Goal: Ask a question: Seek information or help from site administrators or community

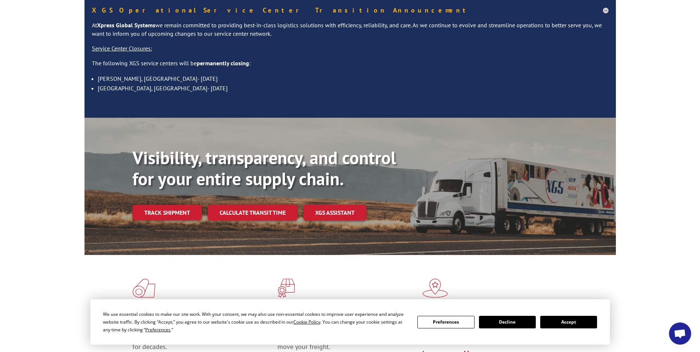
scroll to position [74, 0]
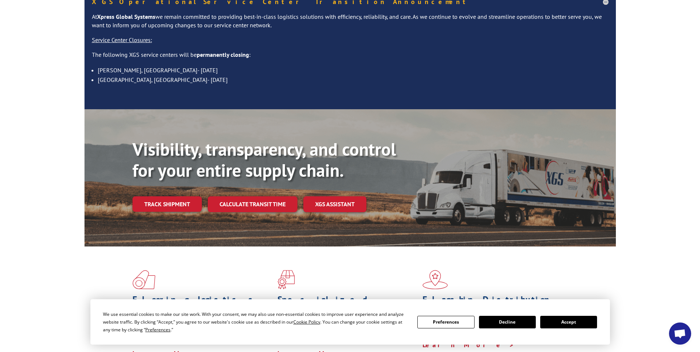
click at [685, 332] on span "Open chat" at bounding box center [680, 334] width 12 height 10
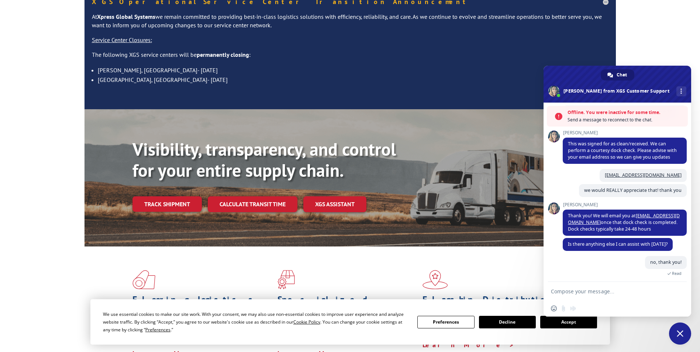
scroll to position [315, 0]
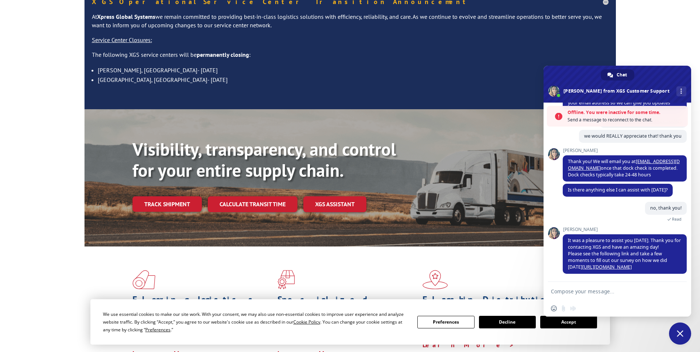
click at [576, 297] on textarea "Compose your message..." at bounding box center [610, 291] width 118 height 18
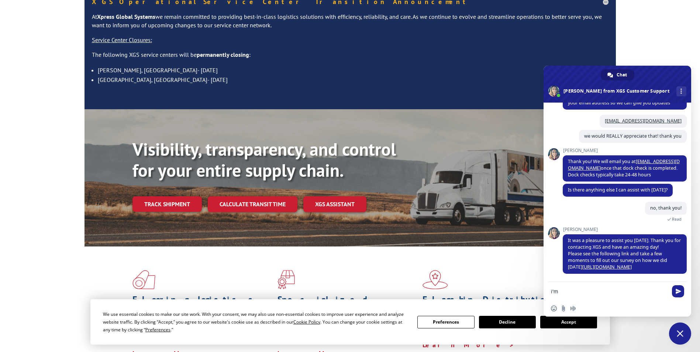
scroll to position [291, 0]
type textarea "i'm back"
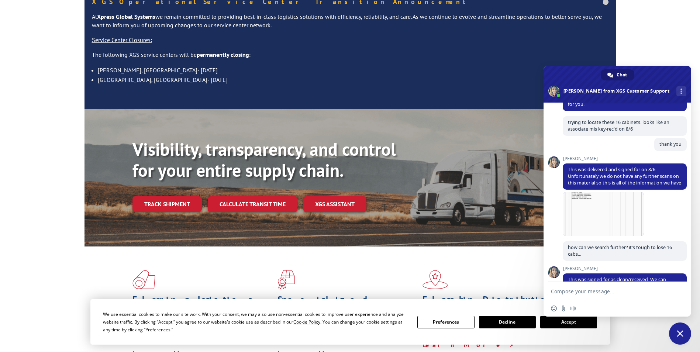
scroll to position [0, 0]
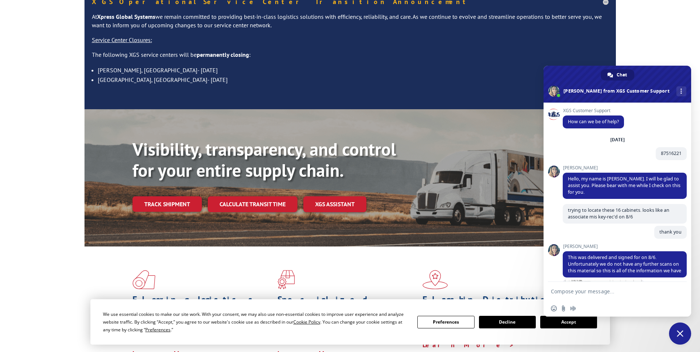
drag, startPoint x: 664, startPoint y: 154, endPoint x: 626, endPoint y: 152, distance: 38.9
click at [626, 152] on div "[DATE] 87516221 An hour ago" at bounding box center [625, 151] width 124 height 29
drag, startPoint x: 656, startPoint y: 153, endPoint x: 681, endPoint y: 152, distance: 24.7
click at [681, 152] on span "87516221" at bounding box center [671, 153] width 31 height 13
drag, startPoint x: 681, startPoint y: 152, endPoint x: 669, endPoint y: 152, distance: 11.8
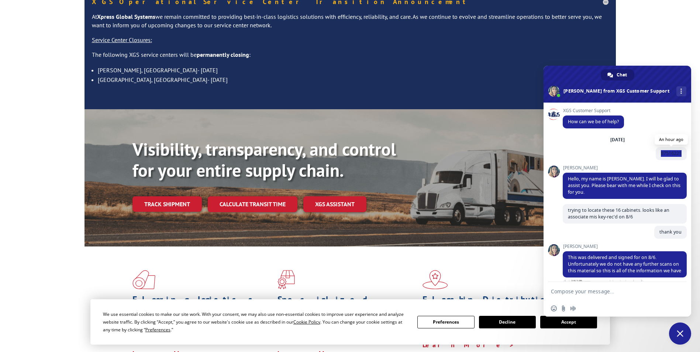
copy span "87516221"
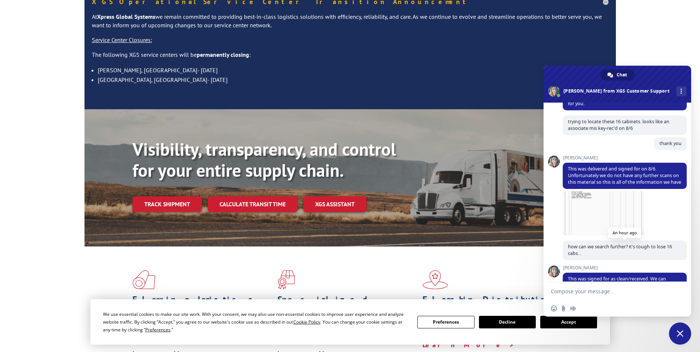
scroll to position [309, 0]
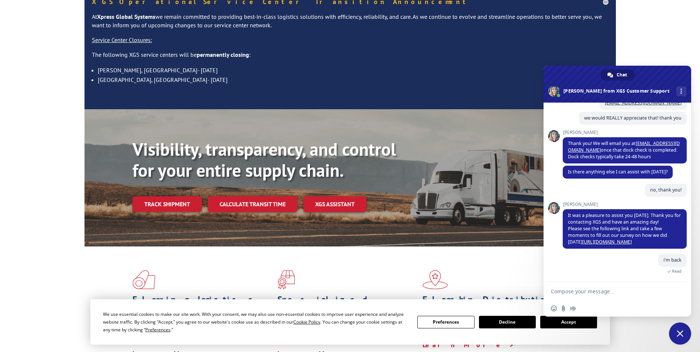
click at [565, 291] on textarea "Compose your message..." at bounding box center [610, 291] width 118 height 18
paste textarea "87516221"
type textarea "87516221"
click at [679, 290] on span "Send" at bounding box center [679, 292] width 6 height 6
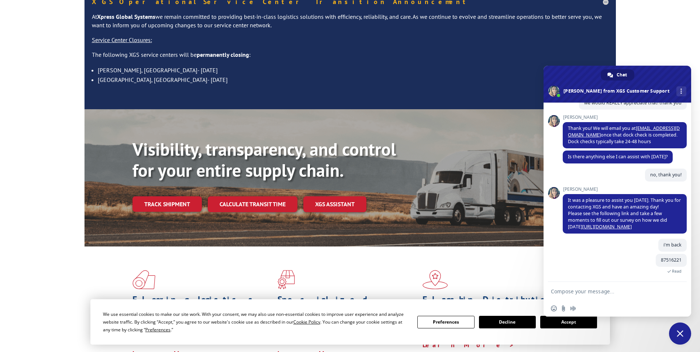
scroll to position [382, 0]
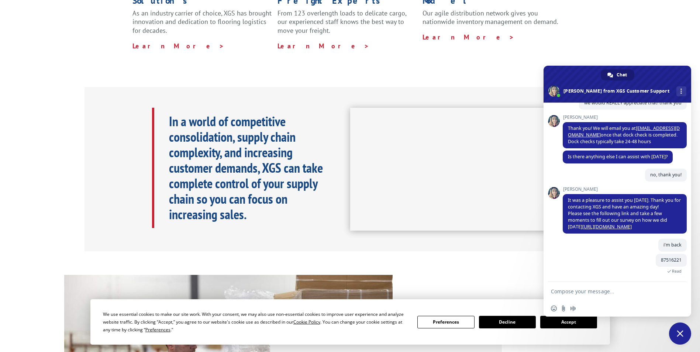
click at [580, 295] on textarea "Compose your message..." at bounding box center [610, 291] width 118 height 18
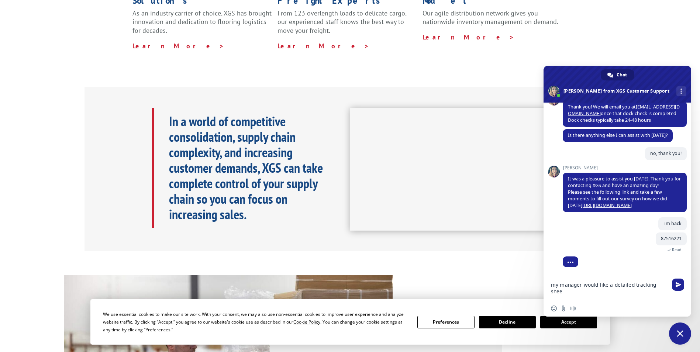
type textarea "my manager would like a detailed tracking sheet"
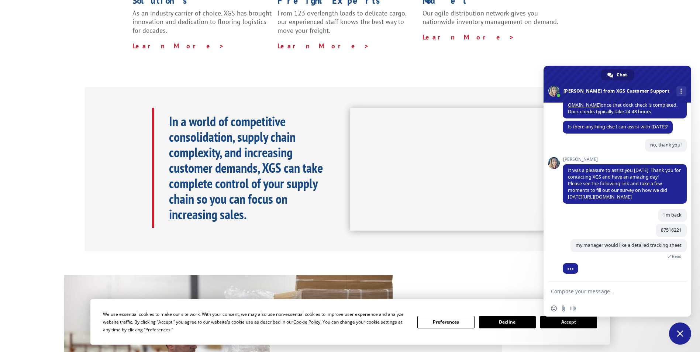
scroll to position [354, 0]
type textarea "please"
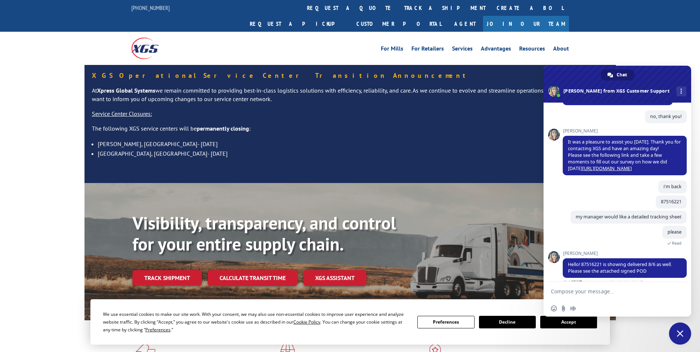
scroll to position [434, 0]
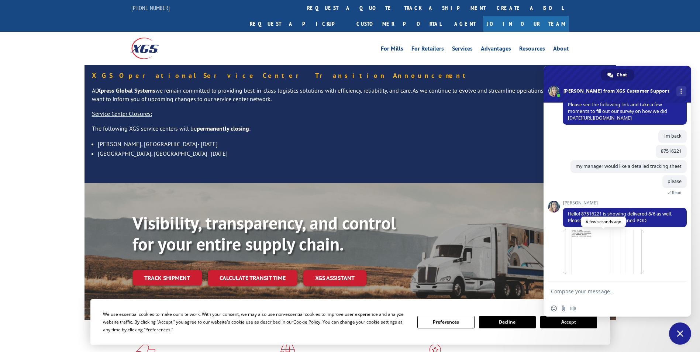
click at [603, 255] on span at bounding box center [603, 252] width 81 height 44
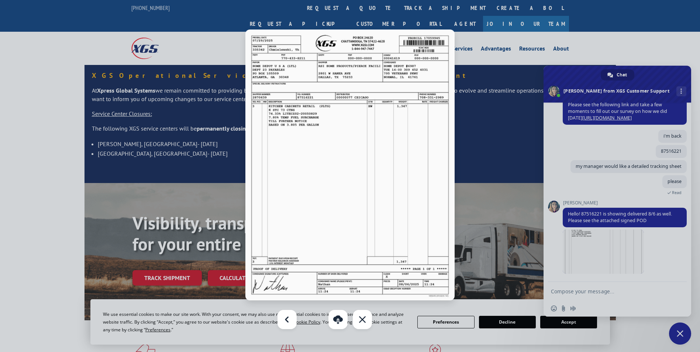
click at [586, 292] on div at bounding box center [350, 176] width 700 height 352
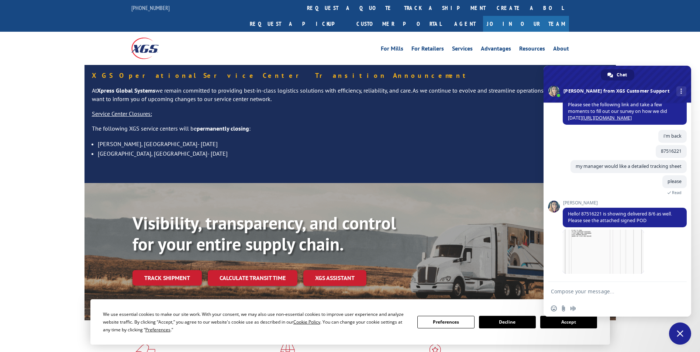
click at [576, 289] on textarea "Compose your message..." at bounding box center [610, 291] width 118 height 18
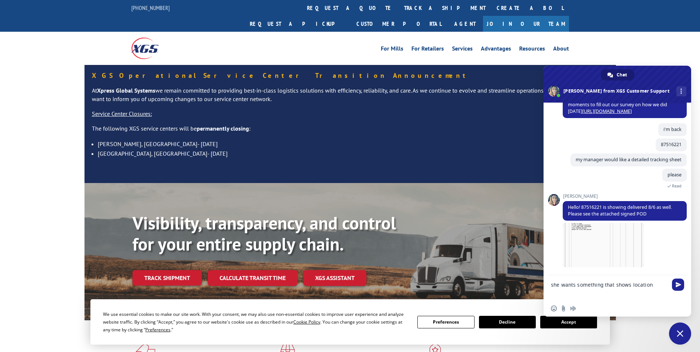
scroll to position [455, 0]
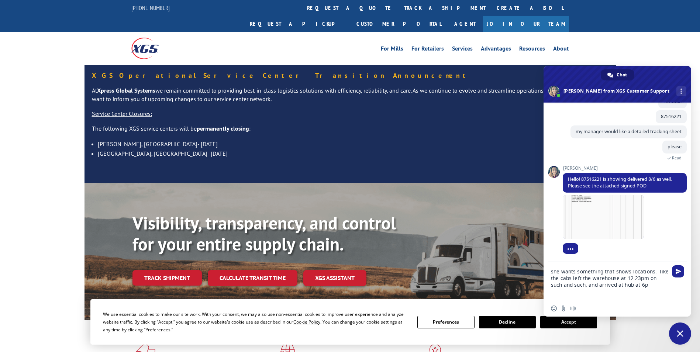
type textarea "she wants something that shows locations. like the cabs left the warehouse at 1…"
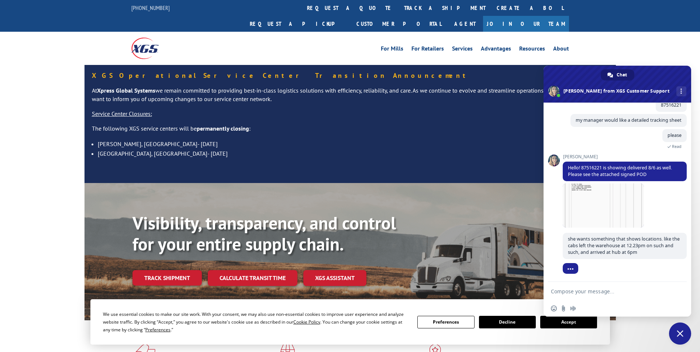
scroll to position [480, 0]
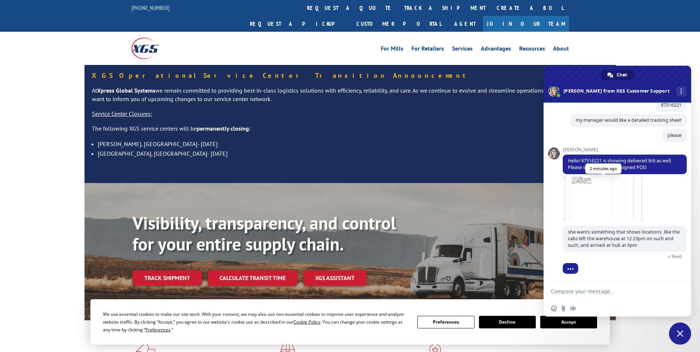
click at [612, 210] on span at bounding box center [603, 199] width 81 height 44
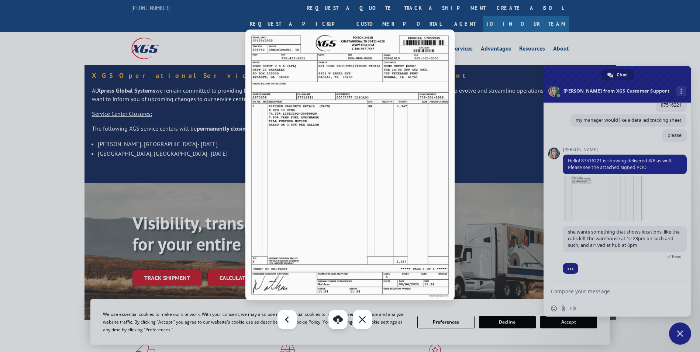
click at [340, 318] on link at bounding box center [338, 319] width 19 height 19
click at [569, 294] on div at bounding box center [350, 176] width 700 height 352
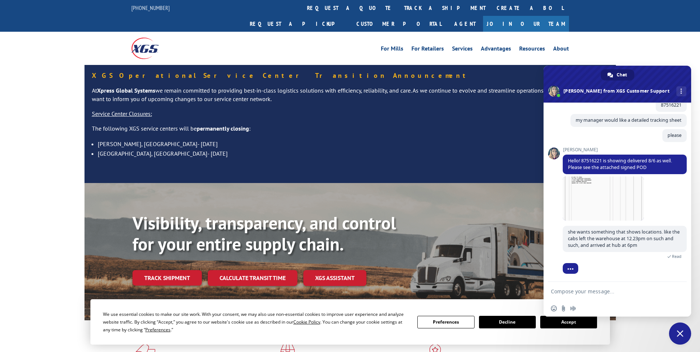
click at [572, 292] on textarea "Compose your message..." at bounding box center [610, 291] width 118 height 18
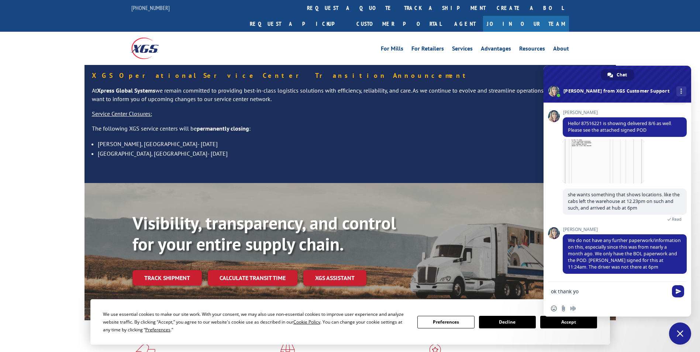
type textarea "ok thank you"
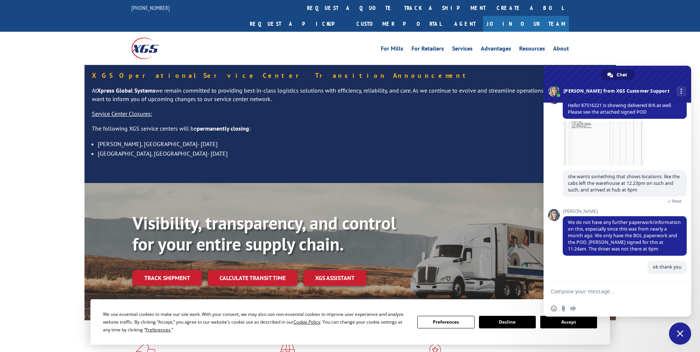
scroll to position [542, 0]
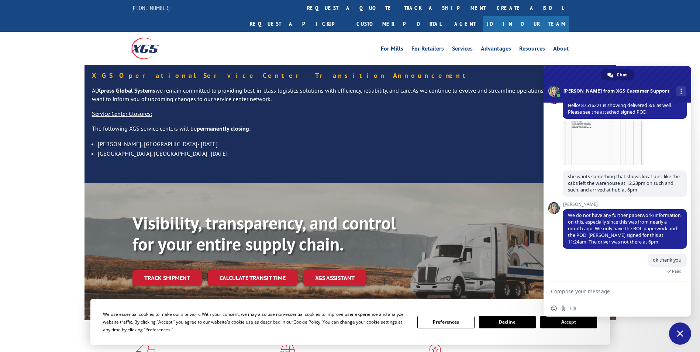
click at [682, 334] on span "Close chat" at bounding box center [680, 333] width 7 height 7
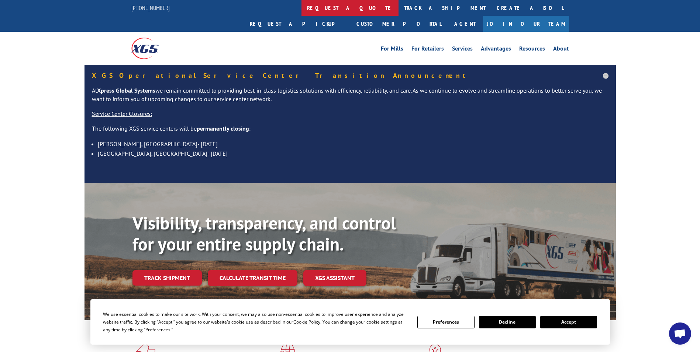
scroll to position [550, 0]
click at [500, 321] on button "Decline" at bounding box center [507, 322] width 57 height 13
